Goal: Transaction & Acquisition: Purchase product/service

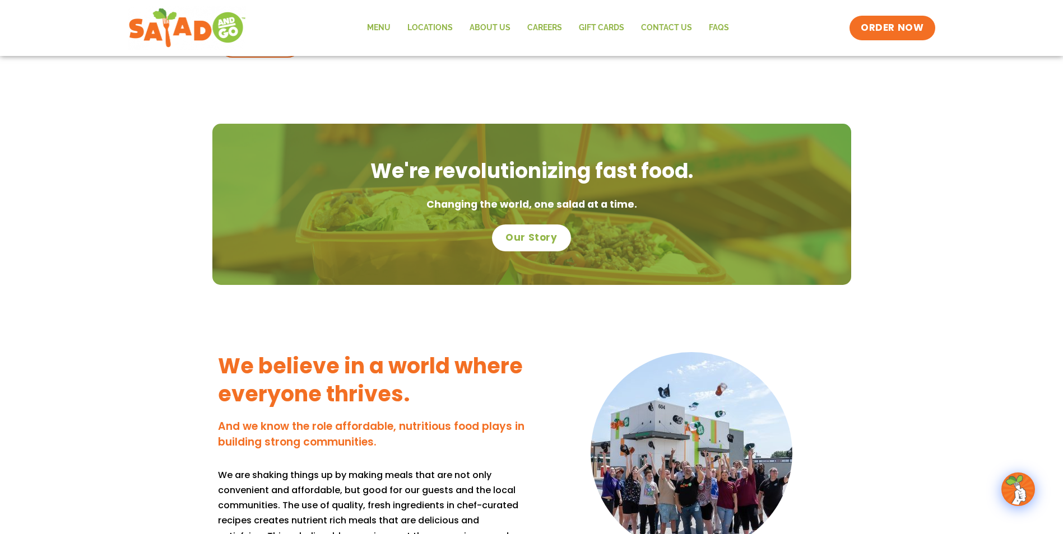
scroll to position [672, 0]
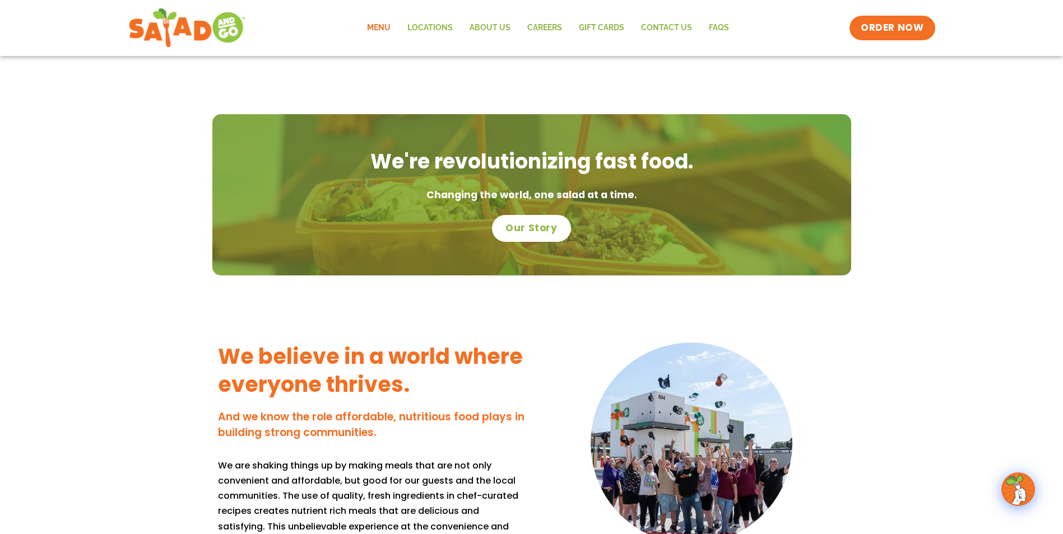
click at [379, 21] on link "Menu" at bounding box center [379, 28] width 40 height 26
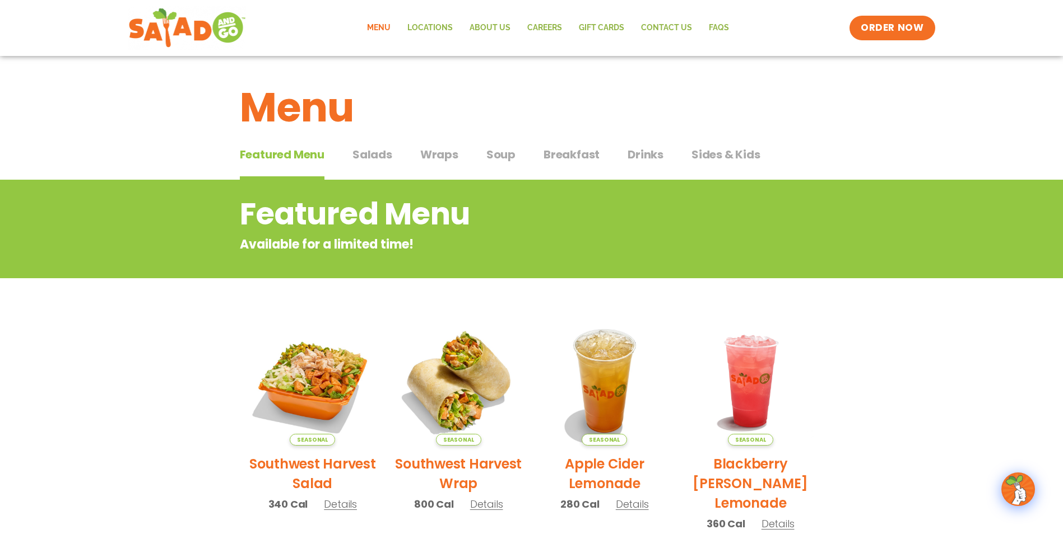
click at [368, 155] on span "Salads" at bounding box center [372, 154] width 40 height 17
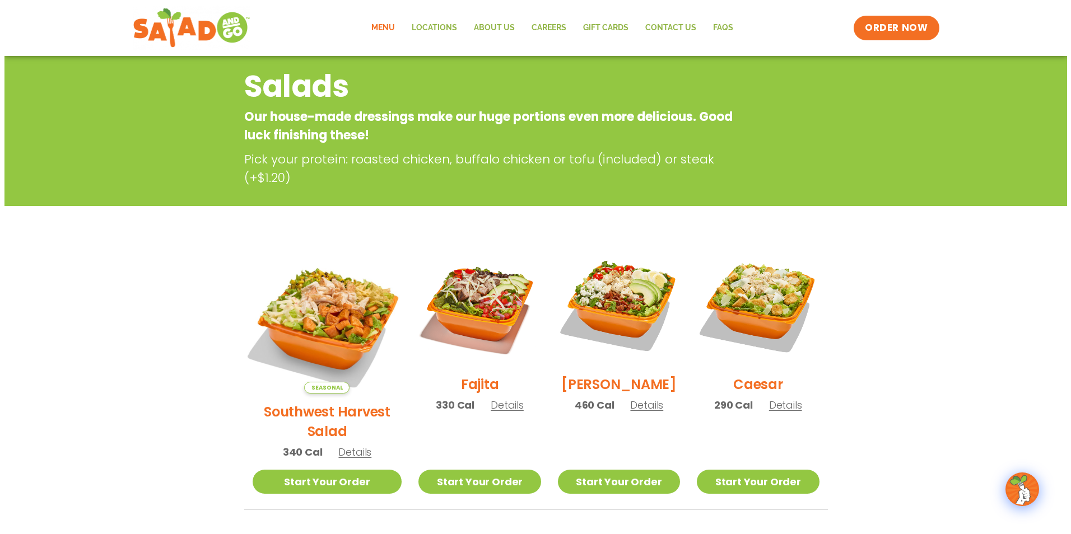
scroll to position [168, 0]
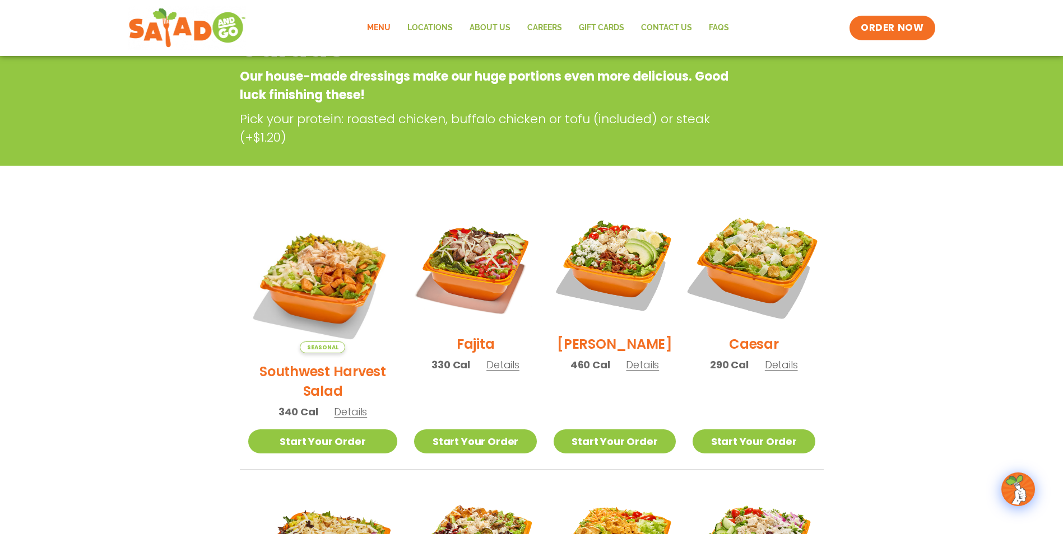
click at [758, 283] on img at bounding box center [753, 264] width 143 height 143
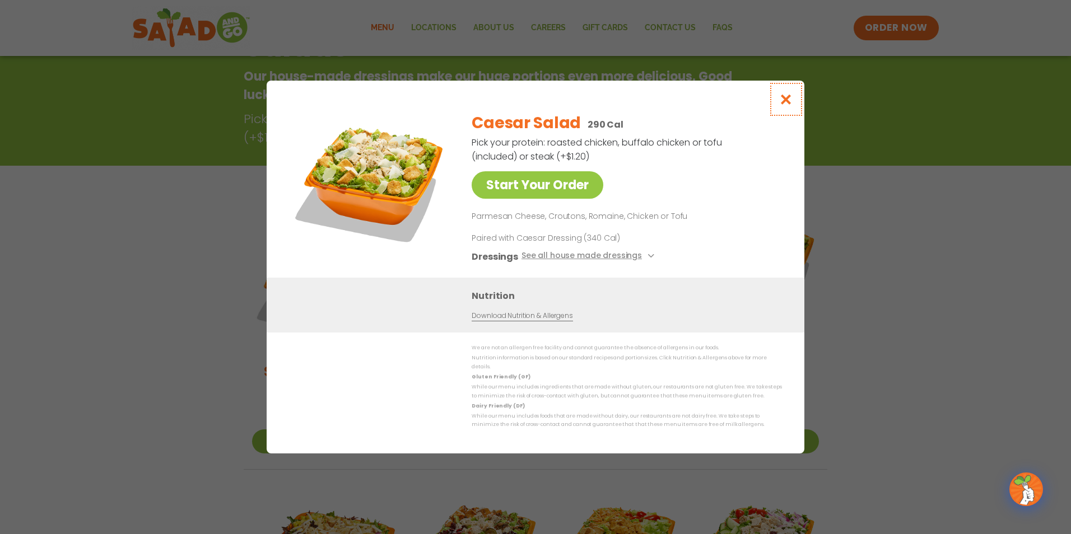
click at [788, 103] on icon "Close modal" at bounding box center [786, 100] width 14 height 12
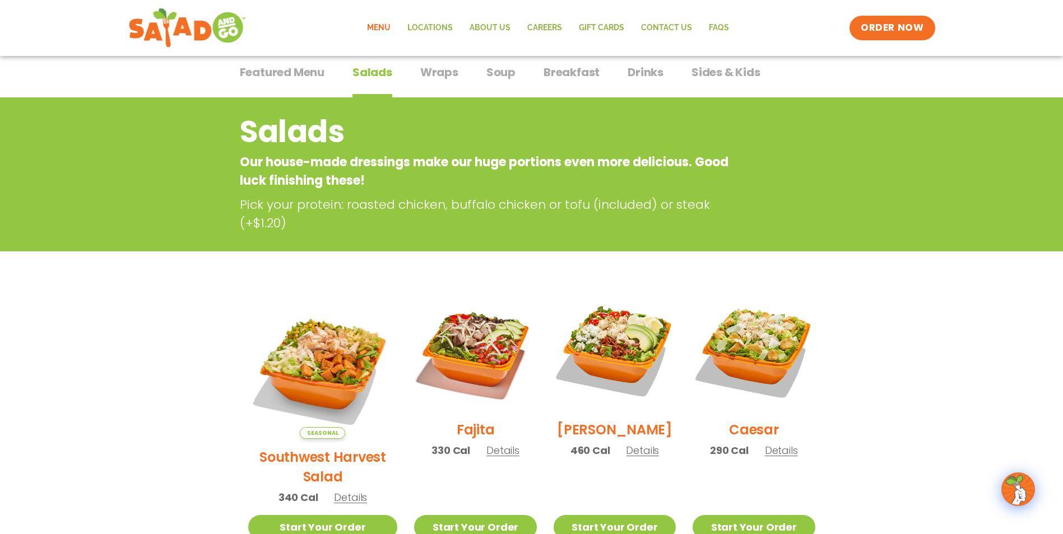
scroll to position [0, 0]
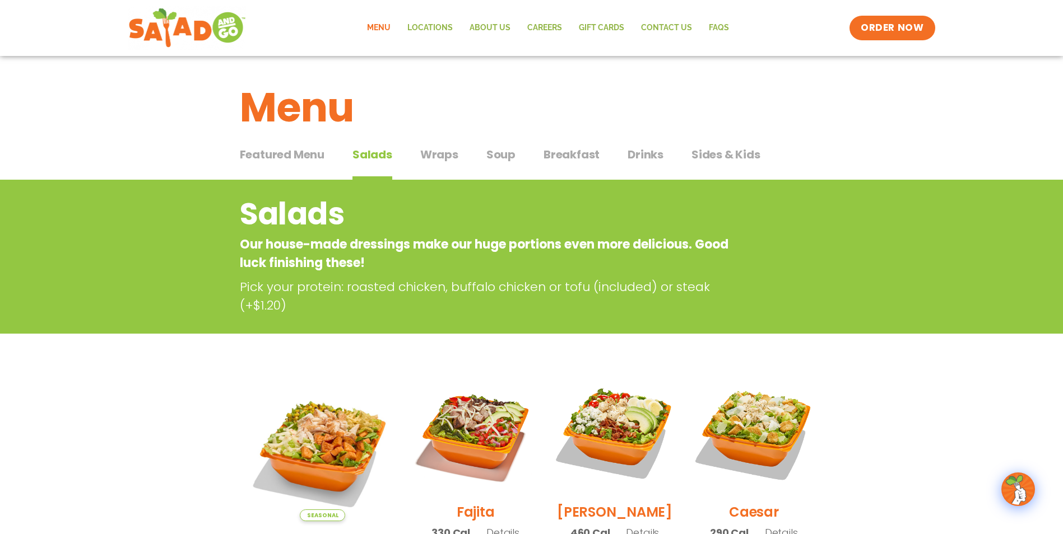
click at [446, 157] on span "Wraps" at bounding box center [439, 154] width 38 height 17
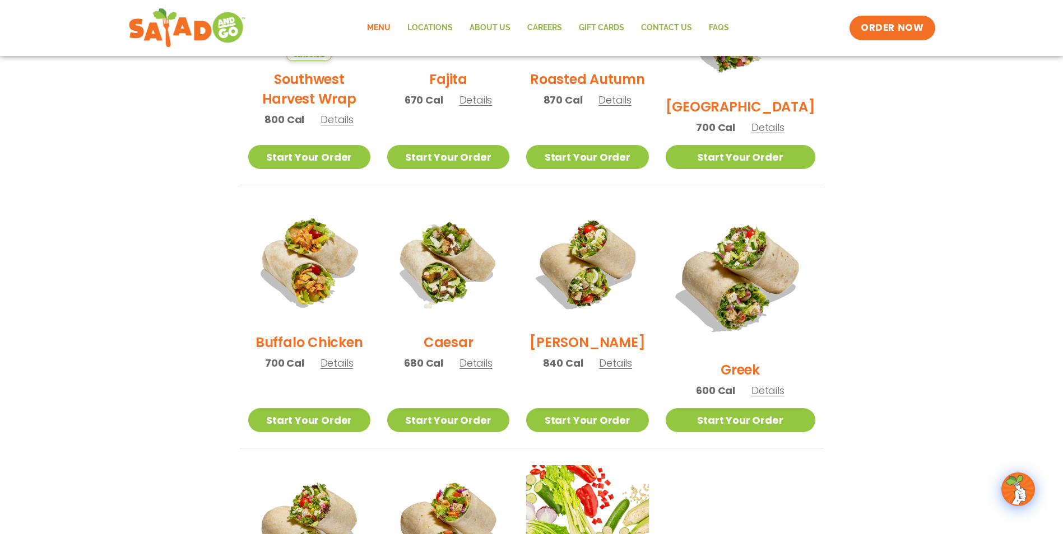
scroll to position [448, 0]
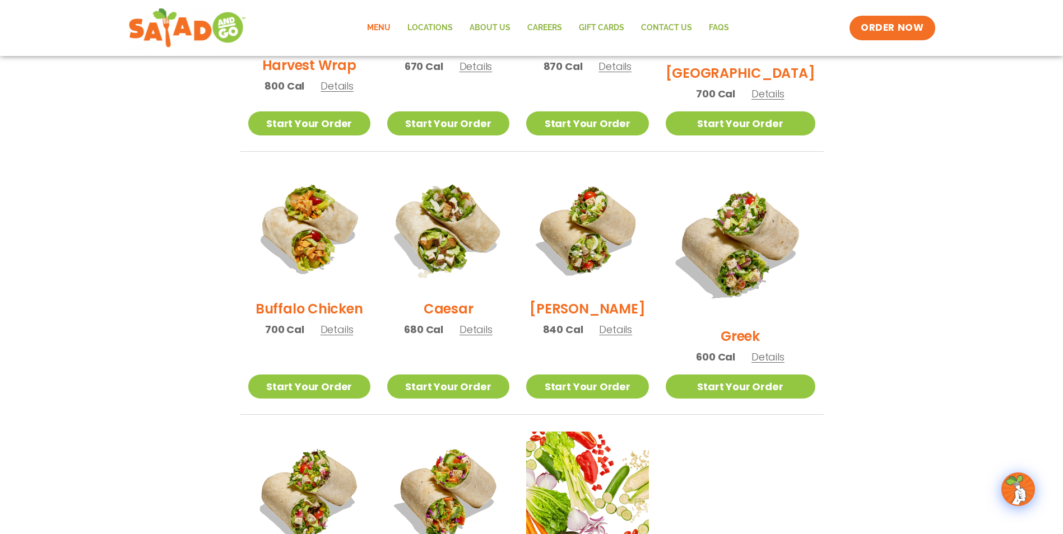
click at [464, 255] on img at bounding box center [447, 229] width 143 height 143
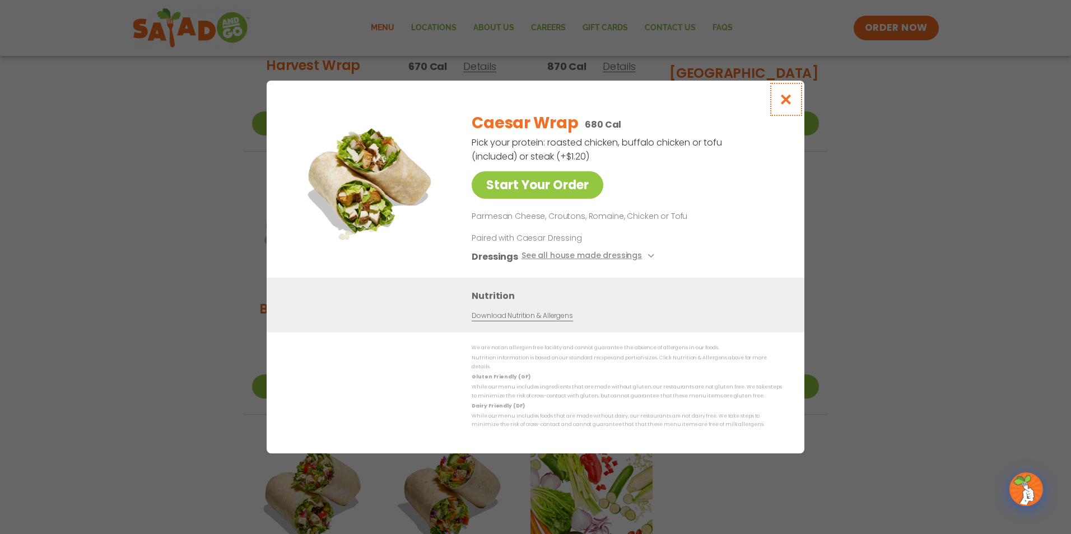
click at [788, 101] on icon "Close modal" at bounding box center [786, 100] width 14 height 12
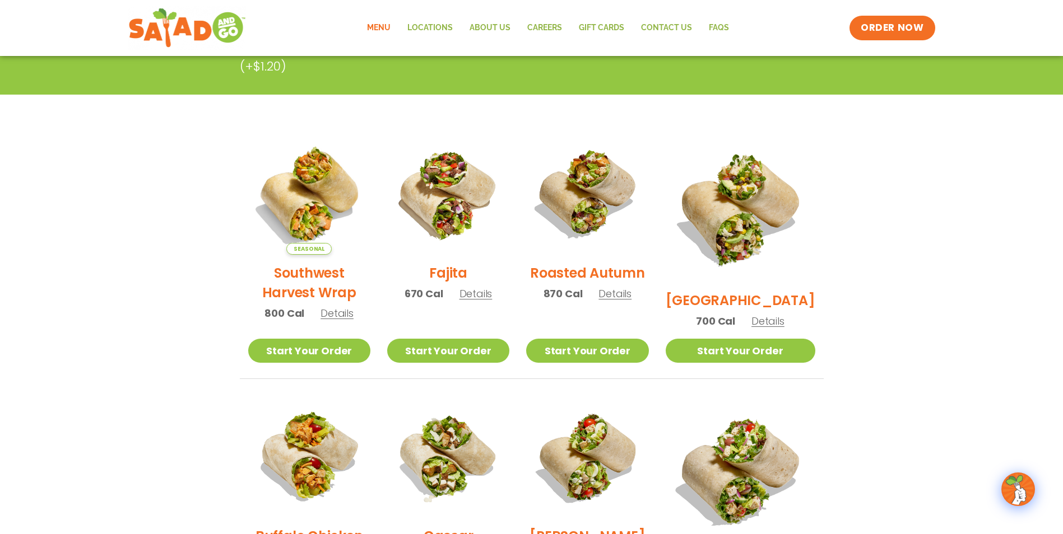
scroll to position [0, 0]
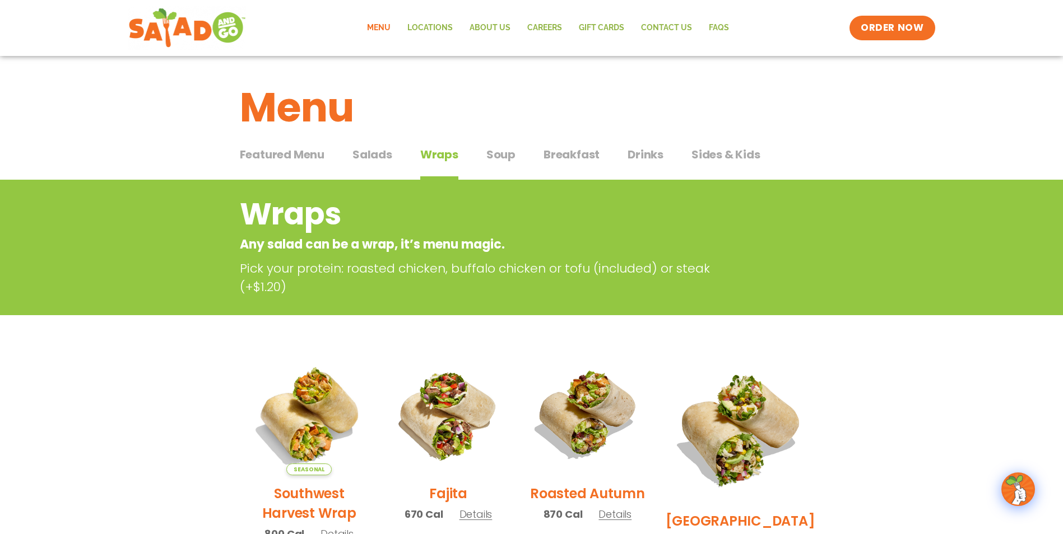
click at [713, 154] on span "Sides & Kids" at bounding box center [725, 154] width 69 height 17
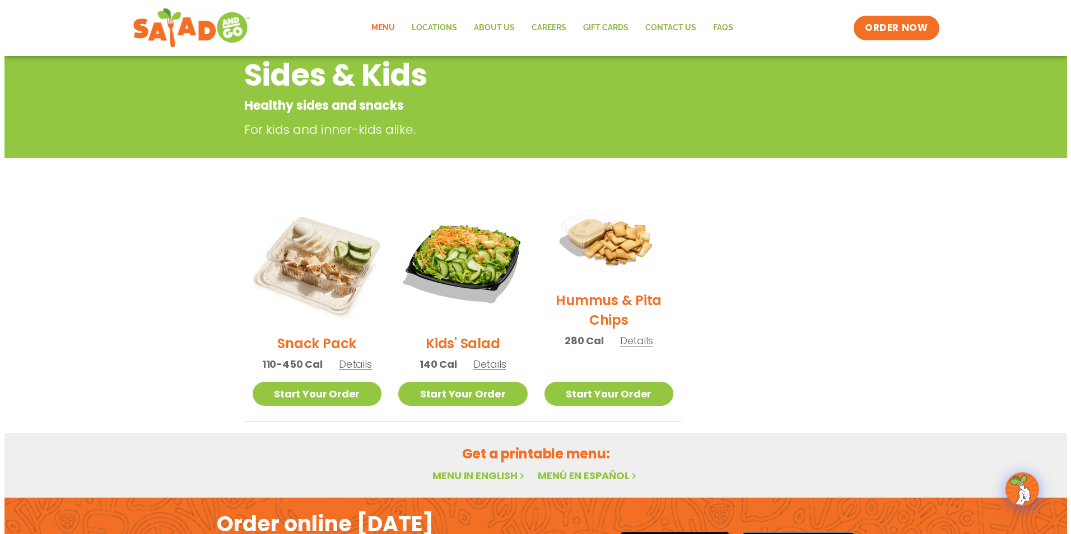
scroll to position [168, 0]
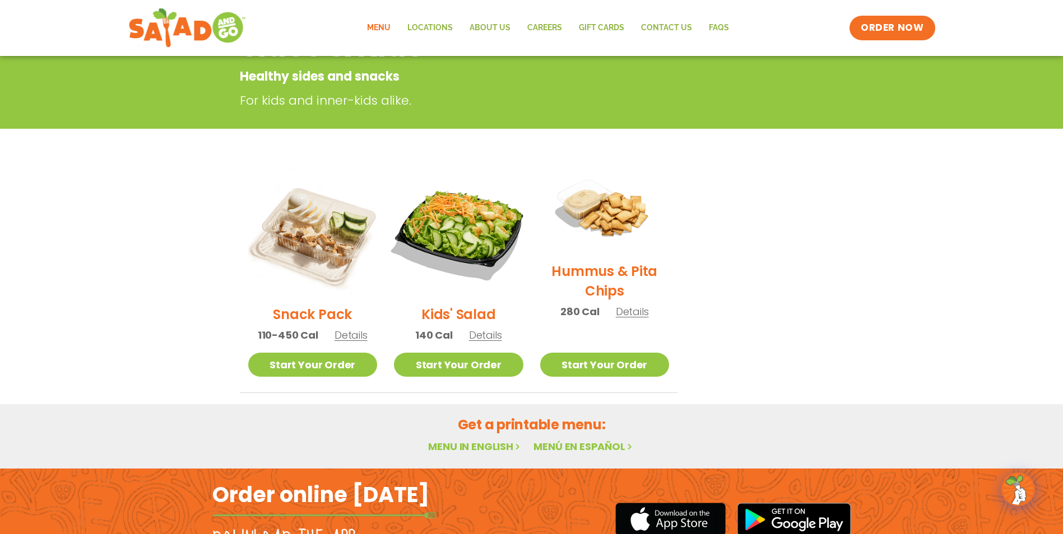
click at [468, 220] on img at bounding box center [459, 232] width 152 height 152
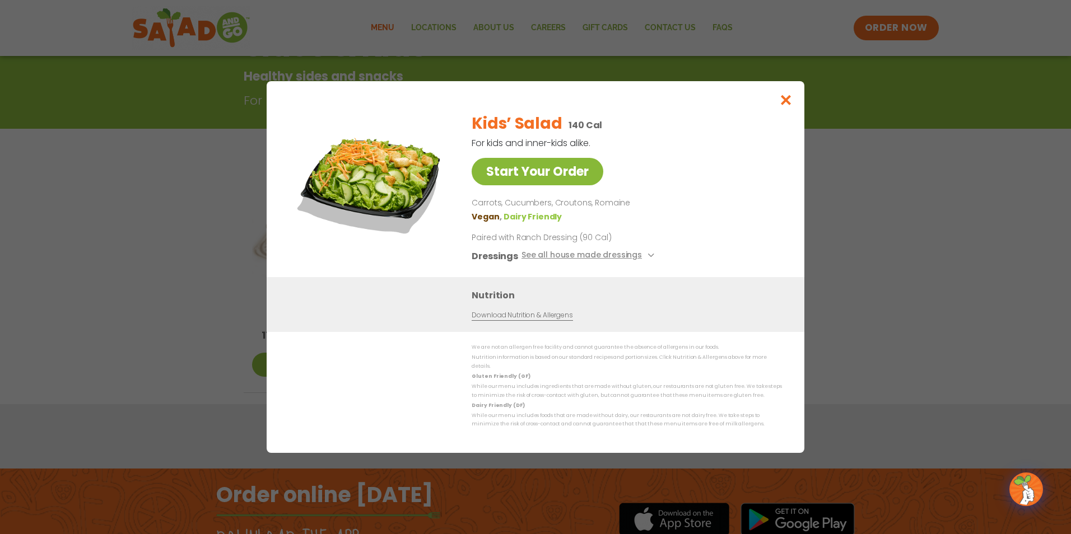
click at [573, 176] on link "Start Your Order" at bounding box center [538, 171] width 132 height 27
